Goal: Task Accomplishment & Management: Use online tool/utility

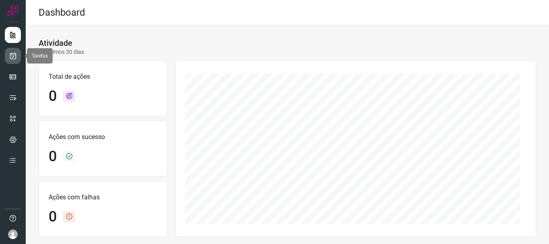
click at [18, 58] on link at bounding box center [13, 56] width 16 height 16
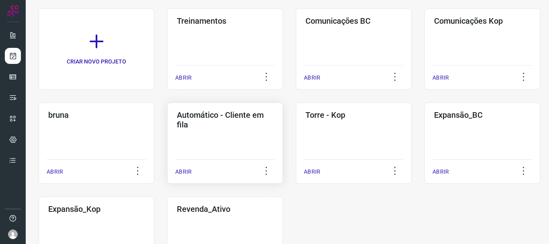
scroll to position [109, 0]
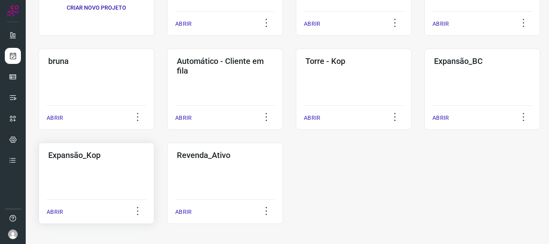
click at [99, 163] on div "Expansão_Kop ABRIR" at bounding box center [97, 183] width 116 height 81
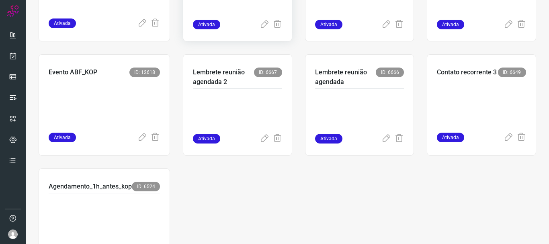
scroll to position [241, 0]
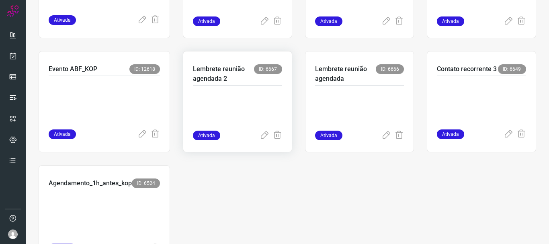
click at [242, 102] on p at bounding box center [237, 110] width 89 height 40
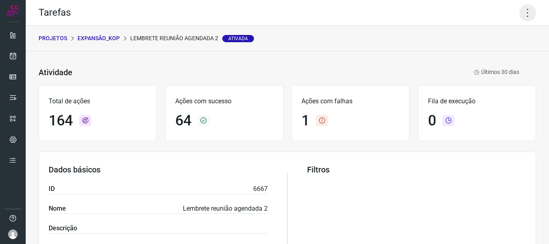
click at [524, 13] on icon at bounding box center [527, 12] width 17 height 17
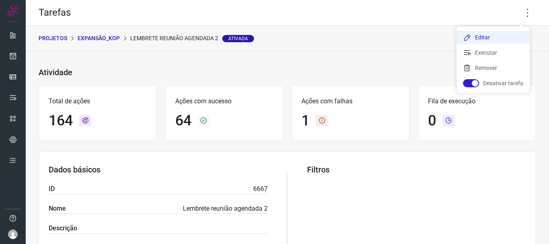
click at [487, 39] on li "Editar" at bounding box center [492, 37] width 73 height 13
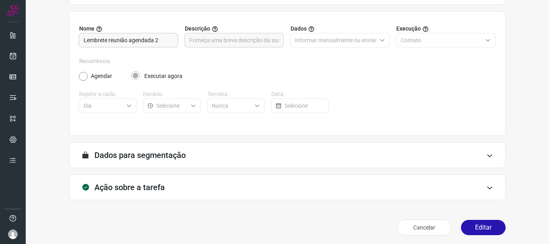
scroll to position [70, 0]
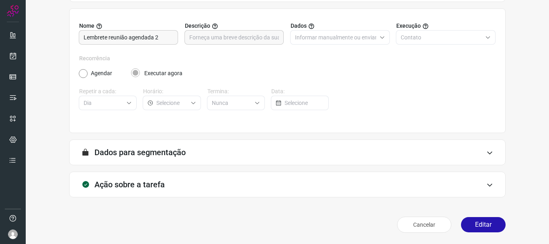
click at [475, 216] on div "Cancelar Editar" at bounding box center [287, 224] width 436 height 22
click at [475, 222] on button "Editar" at bounding box center [483, 224] width 45 height 15
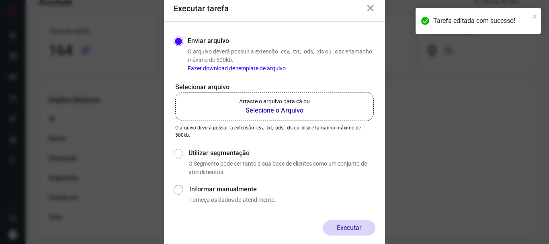
click at [265, 112] on b "Selecione o Arquivo" at bounding box center [274, 111] width 71 height 10
click at [0, 0] on input "Arraste o arquivo para cá ou Selecione o Arquivo" at bounding box center [0, 0] width 0 height 0
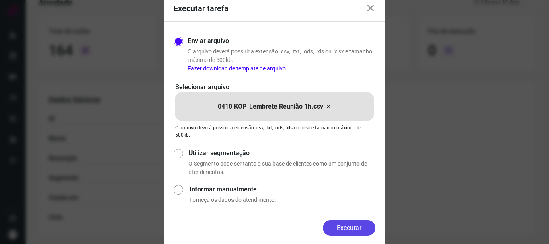
click at [349, 230] on button "Executar" at bounding box center [348, 227] width 53 height 15
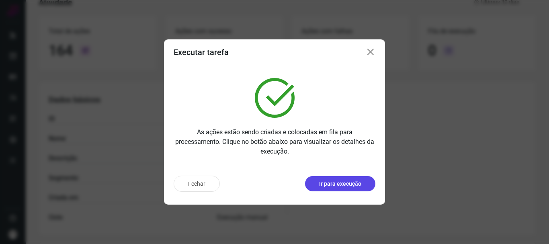
click at [366, 181] on button "Ir para execução" at bounding box center [340, 183] width 70 height 15
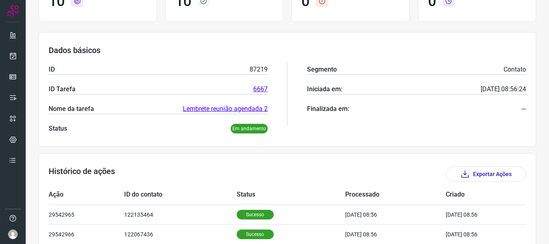
scroll to position [80, 0]
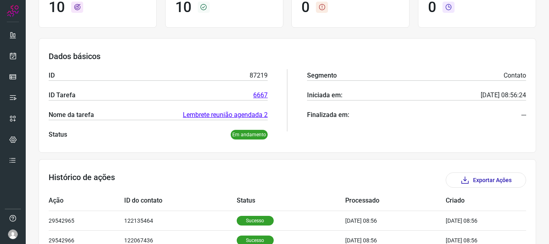
click at [207, 116] on link "Lembrete reunião agendada 2" at bounding box center [225, 115] width 85 height 10
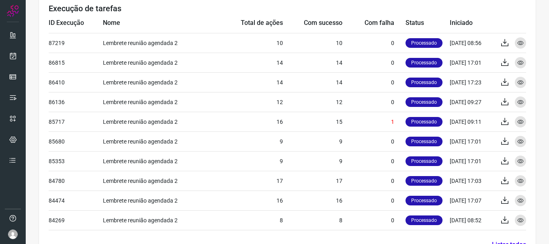
scroll to position [80, 0]
